Goal: Check status: Check status

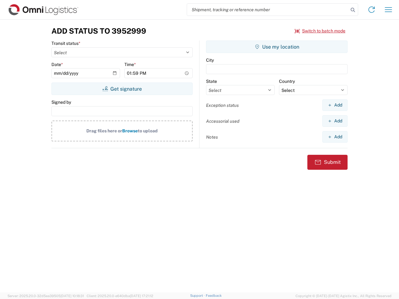
click at [268, 10] on input "search" at bounding box center [267, 10] width 161 height 12
click at [353, 10] on icon at bounding box center [352, 10] width 9 height 9
click at [371, 10] on icon at bounding box center [371, 10] width 10 height 10
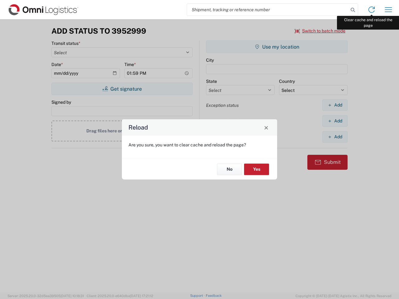
click at [388, 10] on div "Reload Are you sure, you want to clear cache and reload the page? No Yes" at bounding box center [199, 149] width 399 height 299
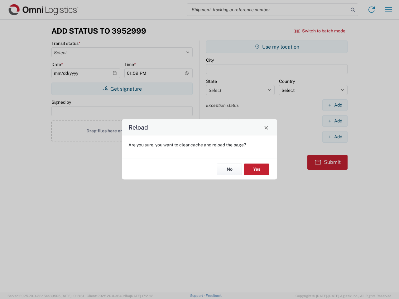
click at [320, 31] on div "Reload Are you sure, you want to clear cache and reload the page? No Yes" at bounding box center [199, 149] width 399 height 299
click at [122, 89] on div "Reload Are you sure, you want to clear cache and reload the page? No Yes" at bounding box center [199, 149] width 399 height 299
click at [277, 47] on div "Reload Are you sure, you want to clear cache and reload the page? No Yes" at bounding box center [199, 149] width 399 height 299
click at [335, 105] on div "Reload Are you sure, you want to clear cache and reload the page? No Yes" at bounding box center [199, 149] width 399 height 299
click at [335, 121] on div "Reload Are you sure, you want to clear cache and reload the page? No Yes" at bounding box center [199, 149] width 399 height 299
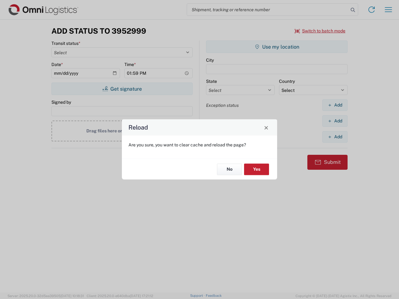
click at [335, 137] on div "Reload Are you sure, you want to clear cache and reload the page? No Yes" at bounding box center [199, 149] width 399 height 299
